Goal: Find specific page/section: Find specific page/section

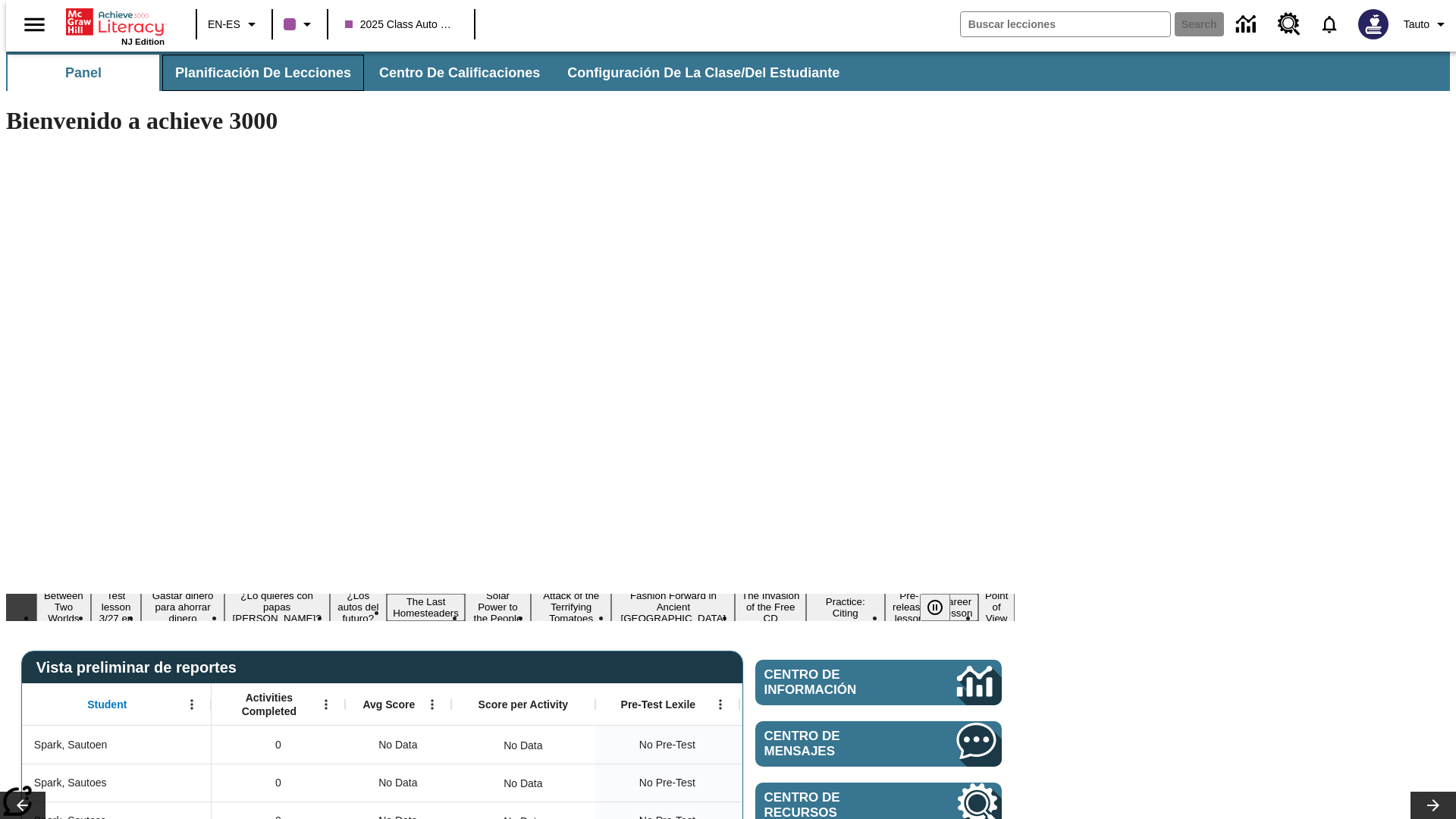
click at [254, 73] on span "Planificación de lecciones" at bounding box center [263, 73] width 176 height 17
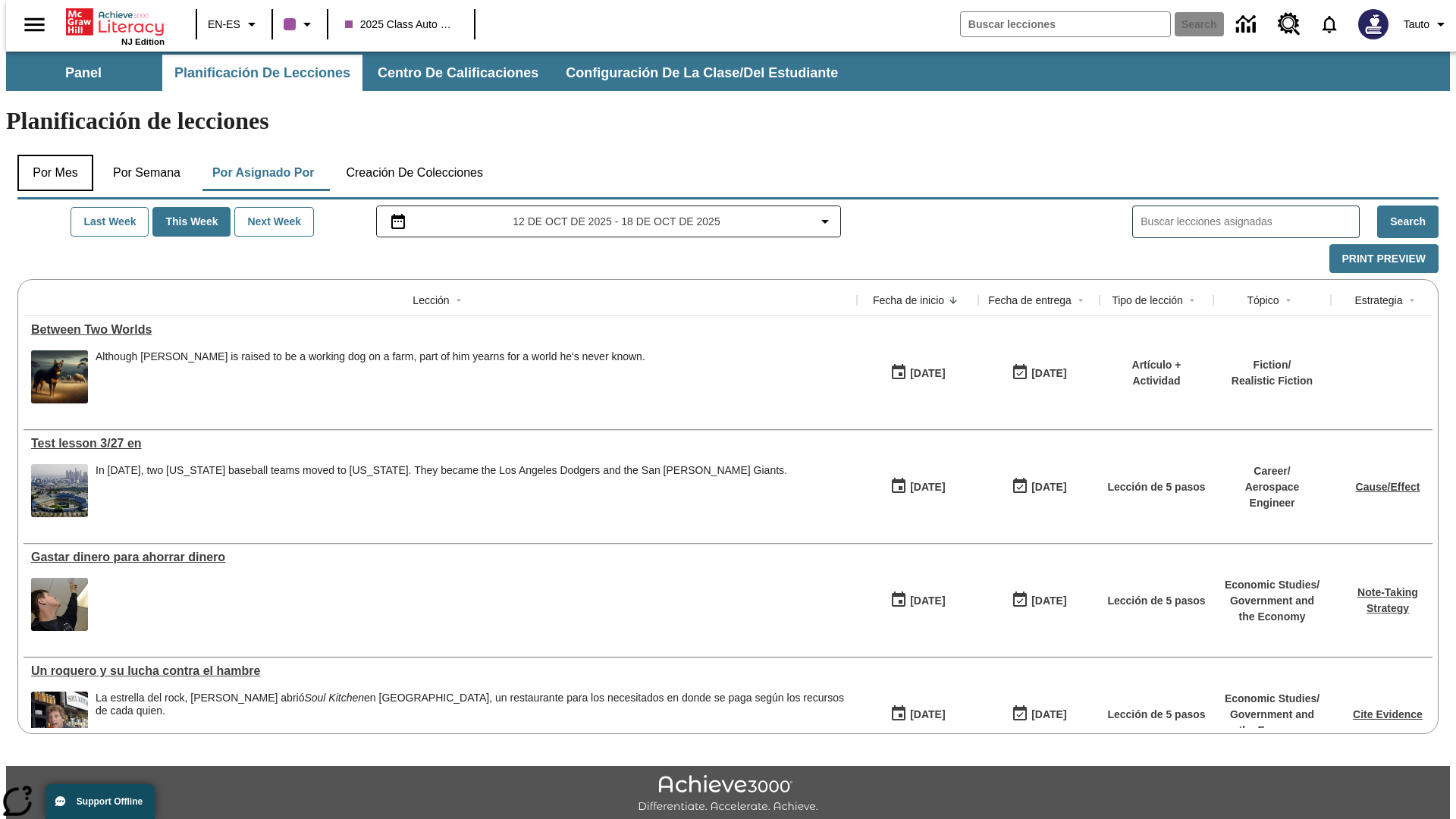
click at [50, 154] on button "Por mes" at bounding box center [55, 172] width 76 height 36
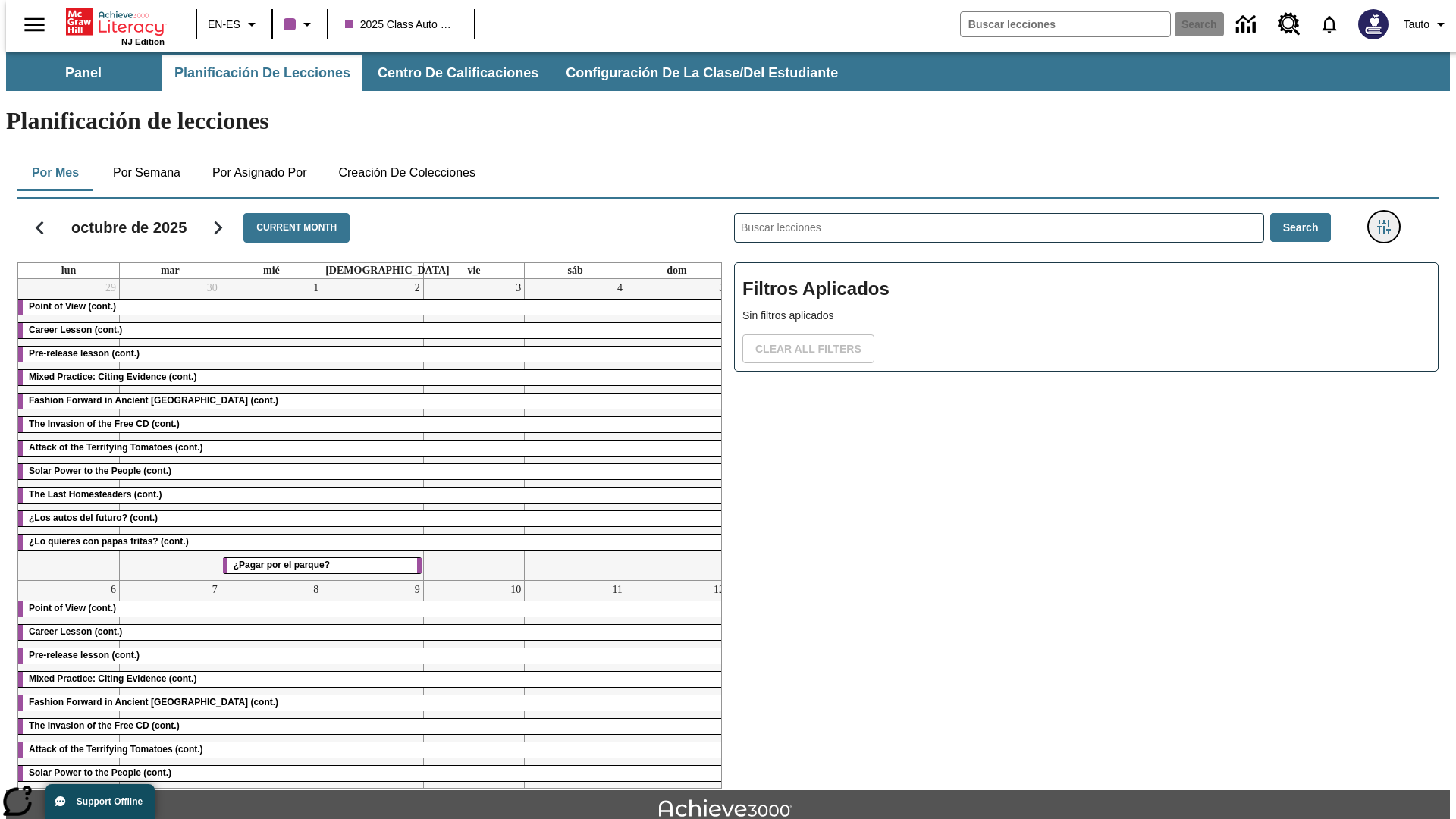
click at [1389, 219] on icon "Menú lateral de filtros" at bounding box center [1384, 226] width 14 height 14
